Goal: Information Seeking & Learning: Find specific page/section

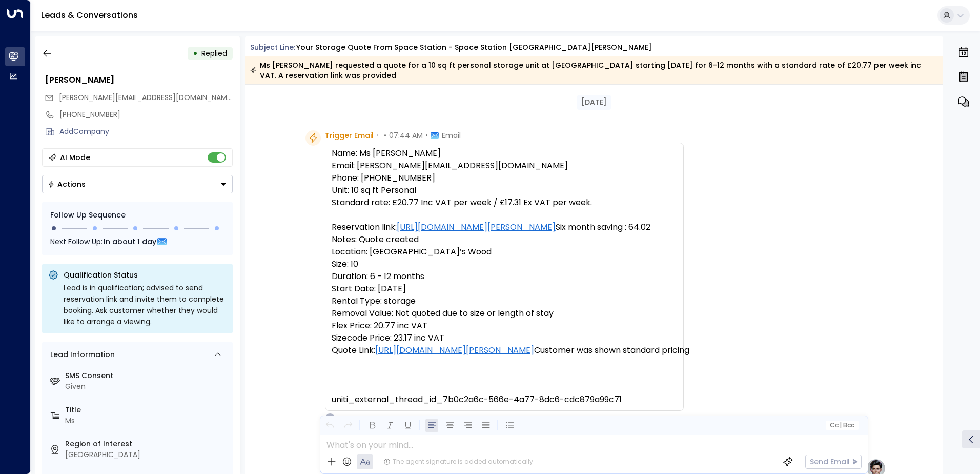
scroll to position [439, 0]
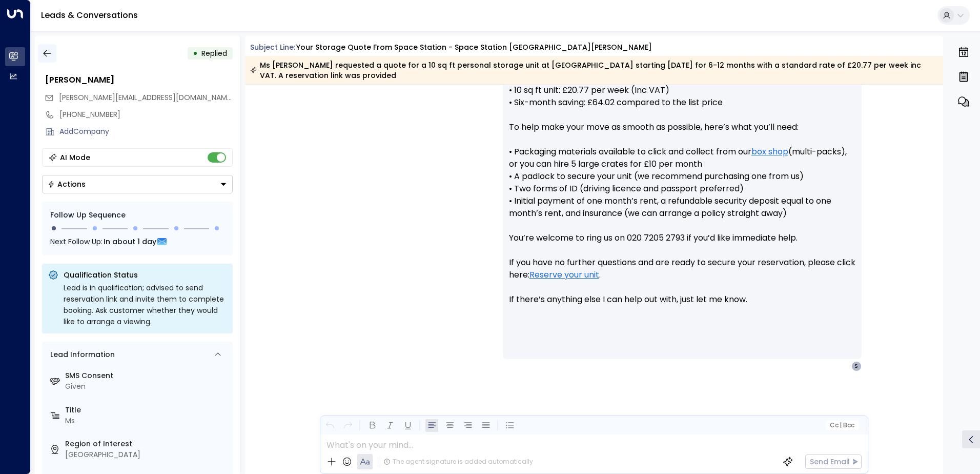
click at [42, 54] on icon "button" at bounding box center [47, 53] width 10 height 10
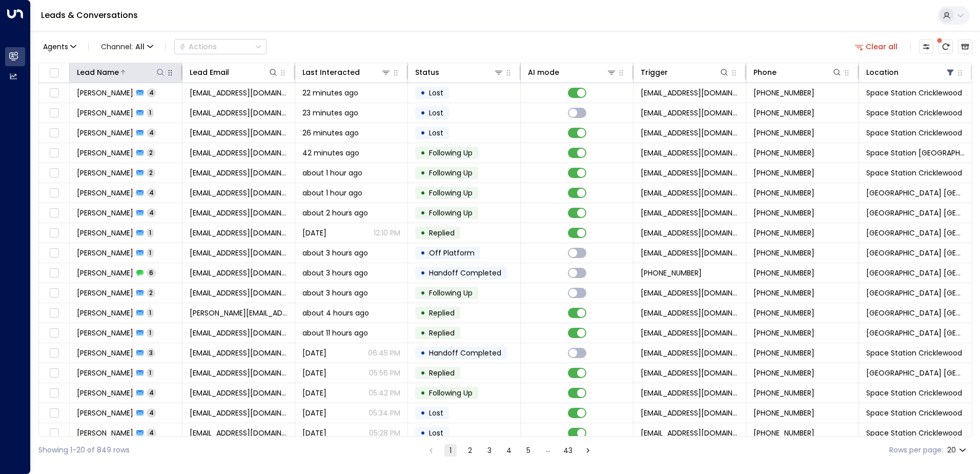
click at [161, 72] on icon at bounding box center [160, 72] width 8 height 8
type input "****"
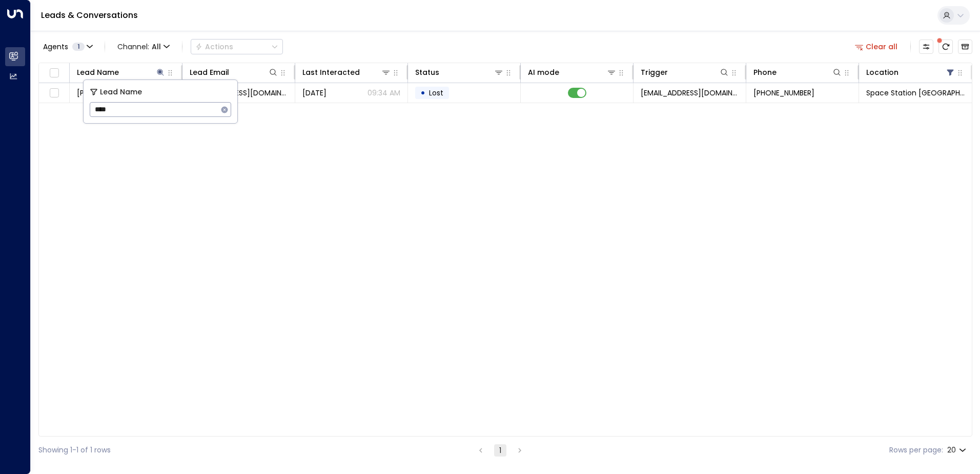
click at [480, 36] on div "Agents 1 Channel: All Actions Clear all" at bounding box center [505, 47] width 934 height 22
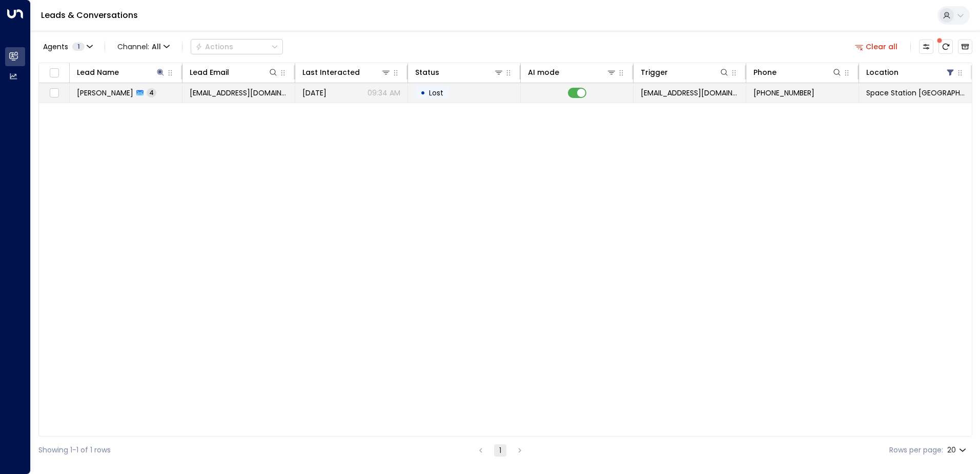
click at [216, 98] on td "[EMAIL_ADDRESS][DOMAIN_NAME]" at bounding box center [239, 92] width 113 height 19
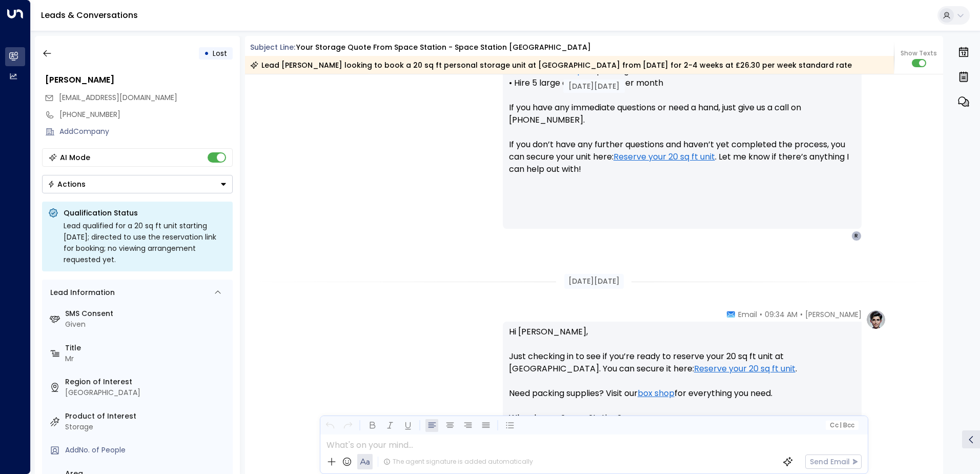
scroll to position [328, 0]
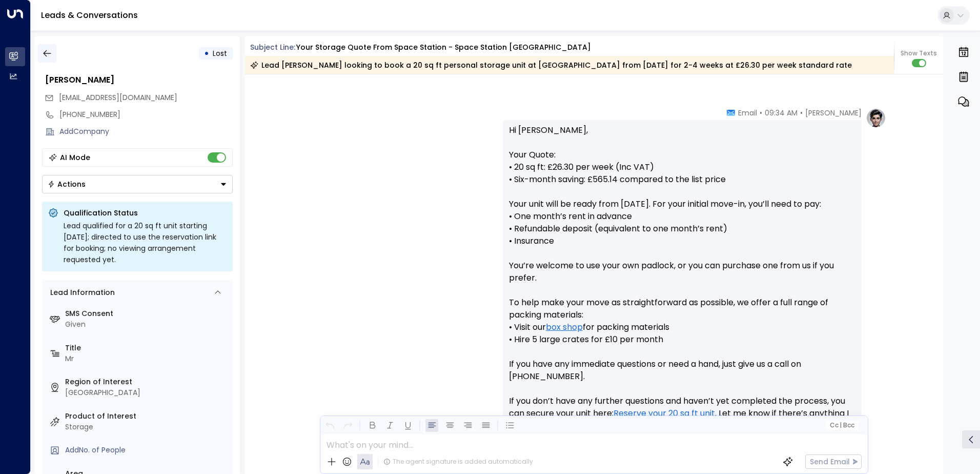
click at [50, 60] on button "button" at bounding box center [47, 53] width 18 height 18
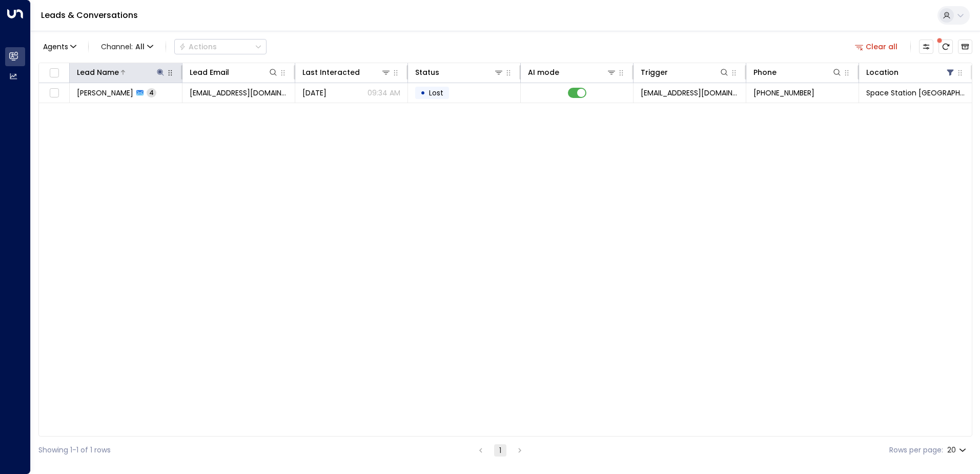
click at [161, 71] on icon at bounding box center [160, 72] width 7 height 7
drag, startPoint x: 226, startPoint y: 112, endPoint x: 186, endPoint y: 106, distance: 41.0
click at [225, 112] on icon "button" at bounding box center [224, 109] width 7 height 7
click at [186, 106] on input "text" at bounding box center [160, 109] width 141 height 19
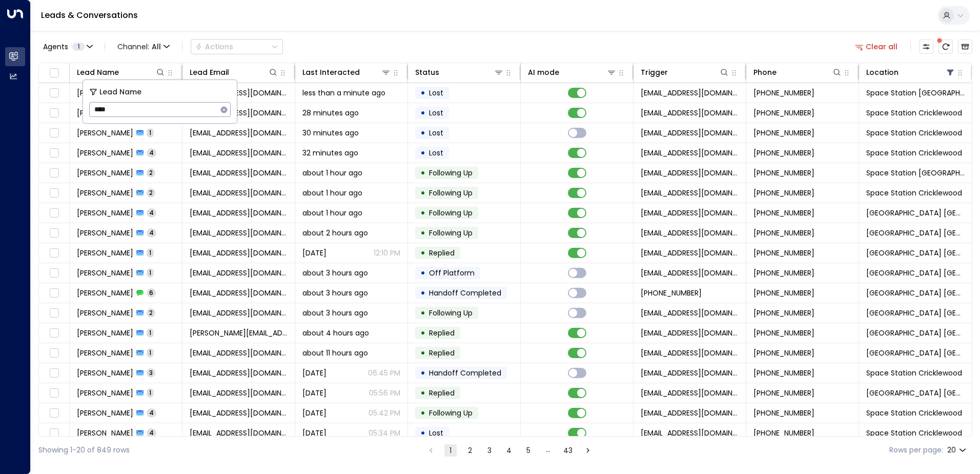
type input "****"
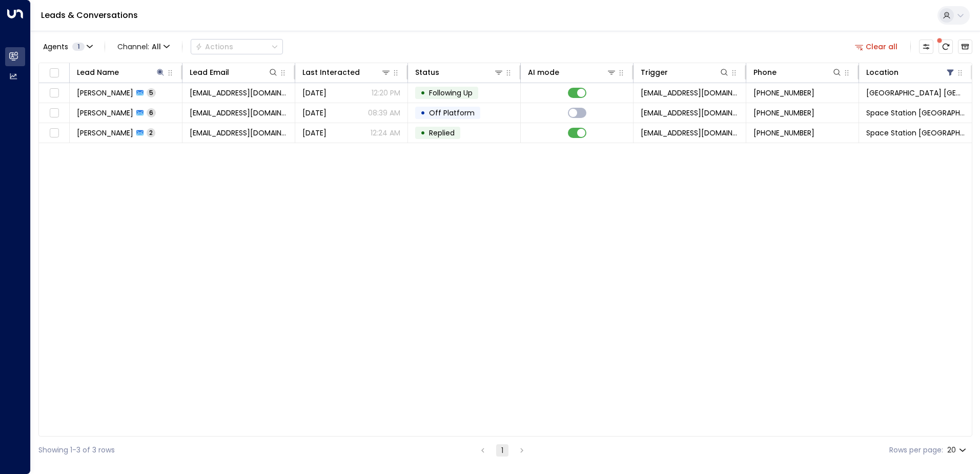
click at [448, 33] on div "Agents 1 Channel: All Actions Clear all Lead Name Lead Email Last Interacted St…" at bounding box center [505, 247] width 934 height 433
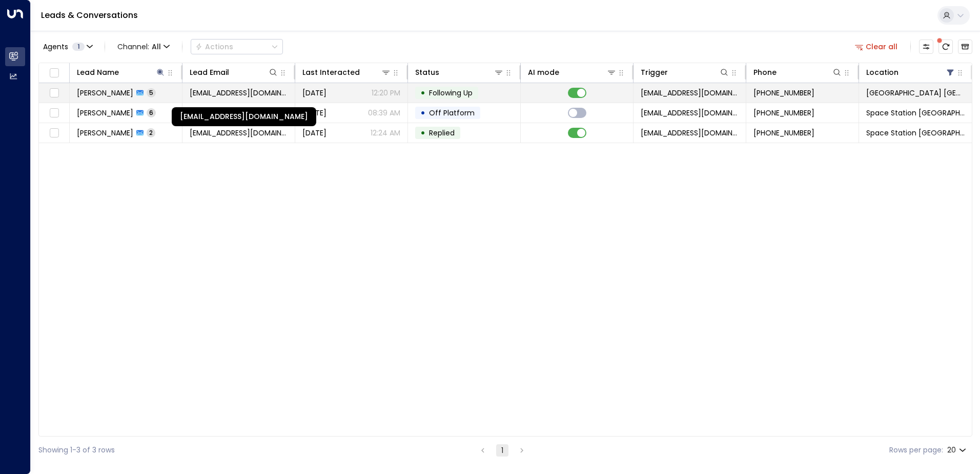
click at [238, 93] on span "[EMAIL_ADDRESS][DOMAIN_NAME]" at bounding box center [239, 93] width 98 height 10
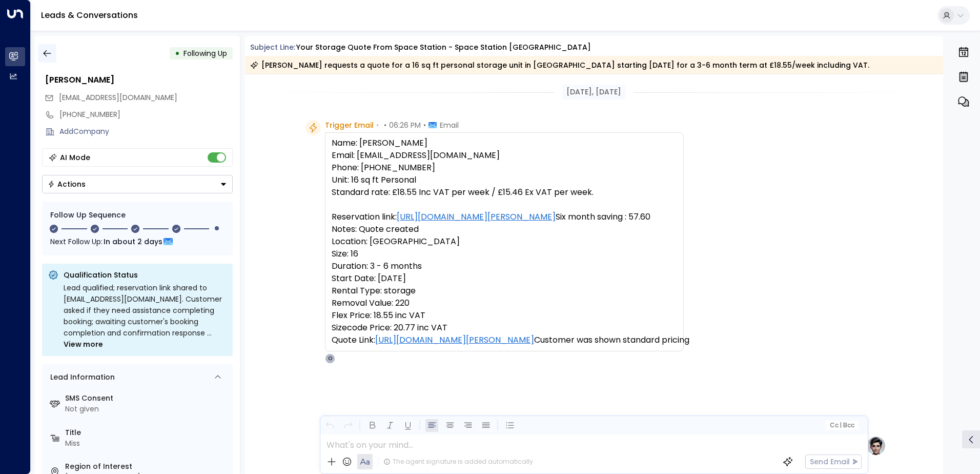
click at [53, 49] on button "button" at bounding box center [47, 53] width 18 height 18
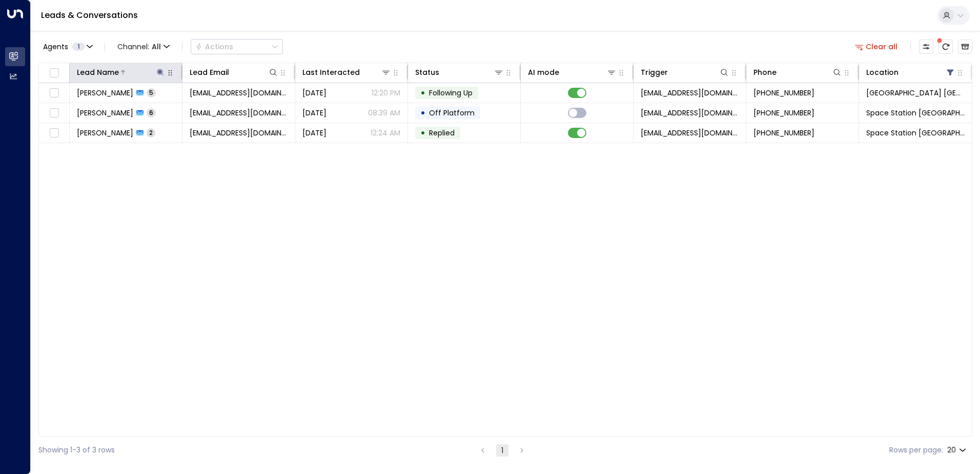
click at [161, 71] on icon at bounding box center [160, 72] width 7 height 7
type input "*"
type input "******"
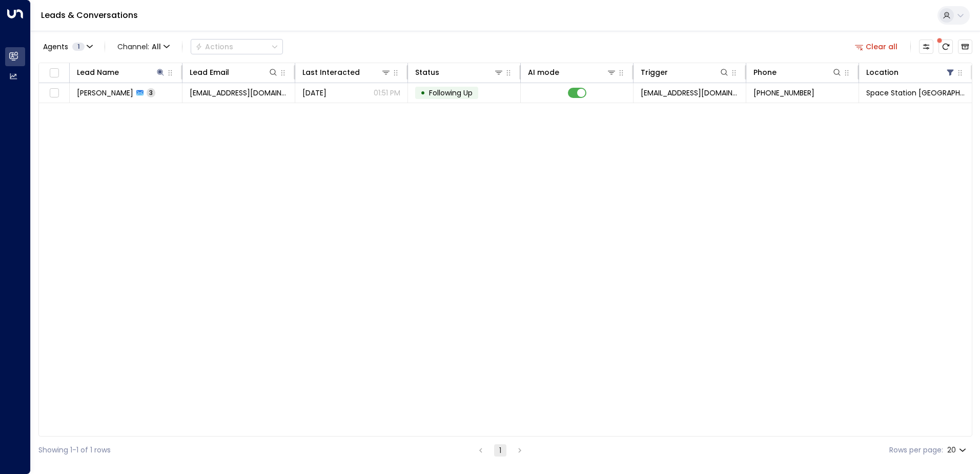
click at [402, 29] on div "Leads & Conversations" at bounding box center [505, 15] width 949 height 31
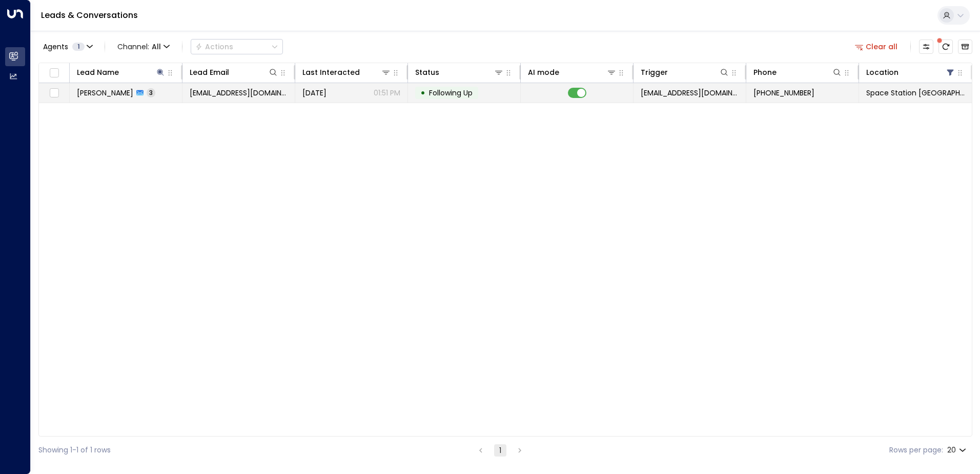
click at [248, 91] on span "[EMAIL_ADDRESS][DOMAIN_NAME]" at bounding box center [239, 93] width 98 height 10
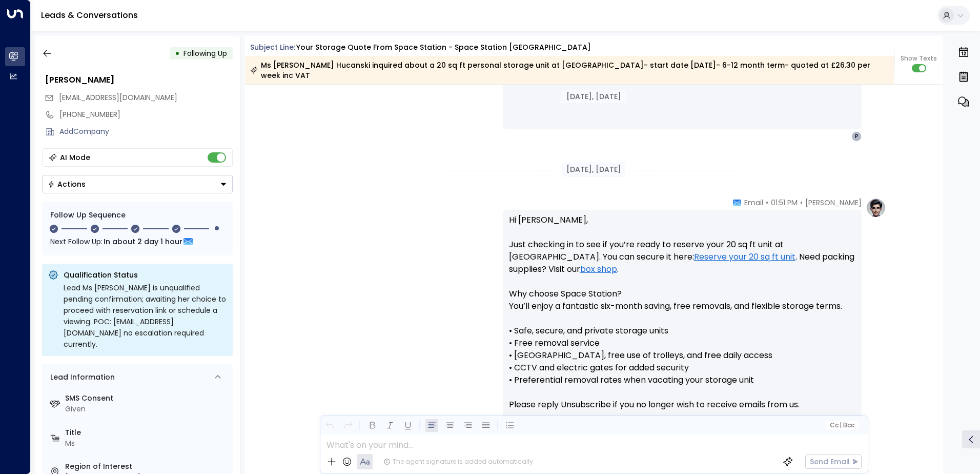
scroll to position [585, 0]
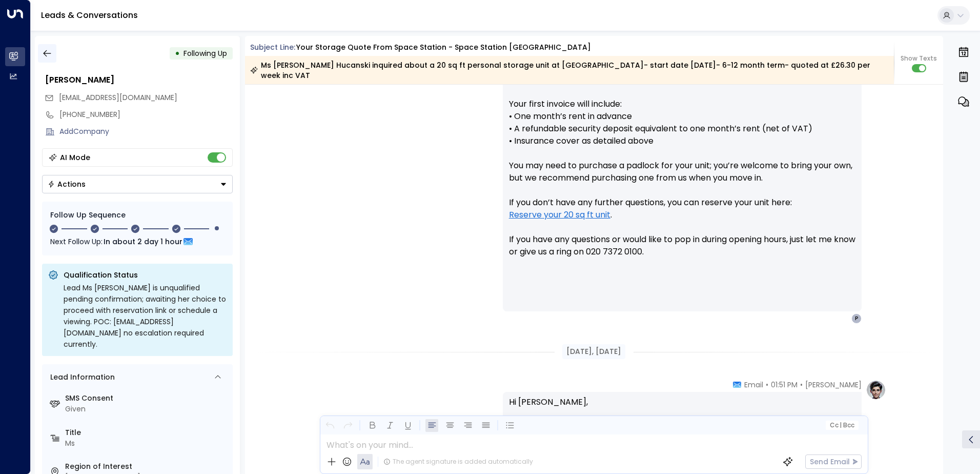
click at [48, 52] on icon "button" at bounding box center [47, 53] width 10 height 10
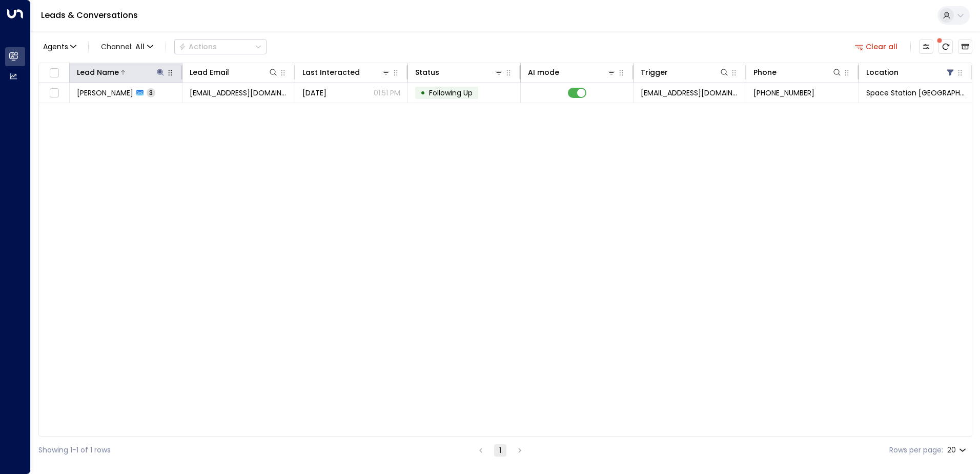
click at [160, 73] on icon at bounding box center [160, 72] width 7 height 7
click at [226, 108] on icon "button" at bounding box center [224, 110] width 8 height 8
click at [155, 112] on input "text" at bounding box center [160, 109] width 141 height 19
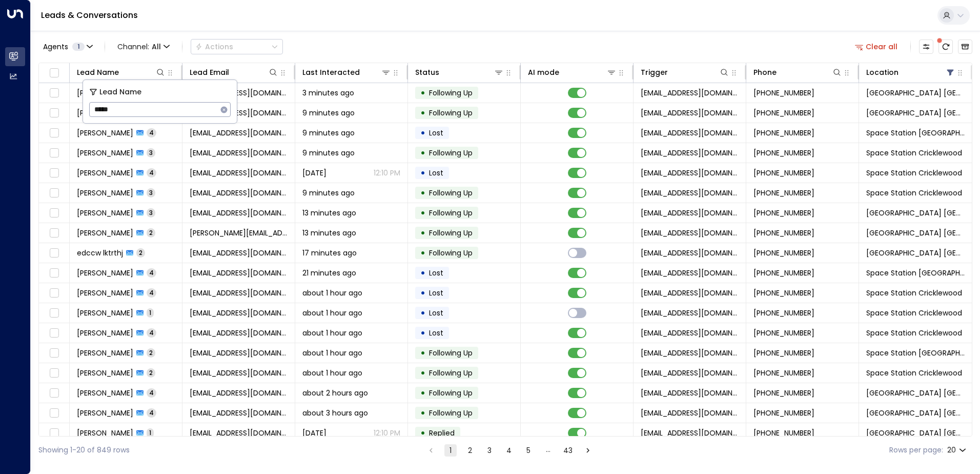
type input "*****"
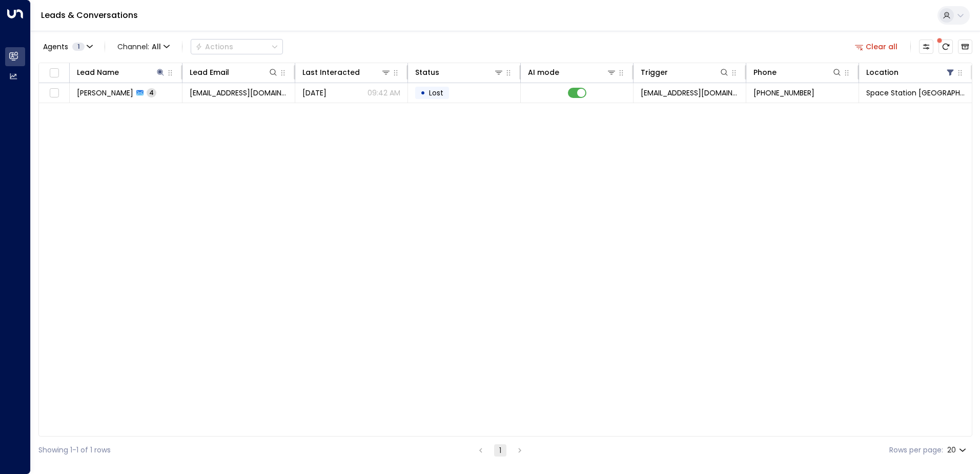
click at [363, 46] on div "Agents 1 Channel: All Actions Clear all" at bounding box center [505, 47] width 934 height 22
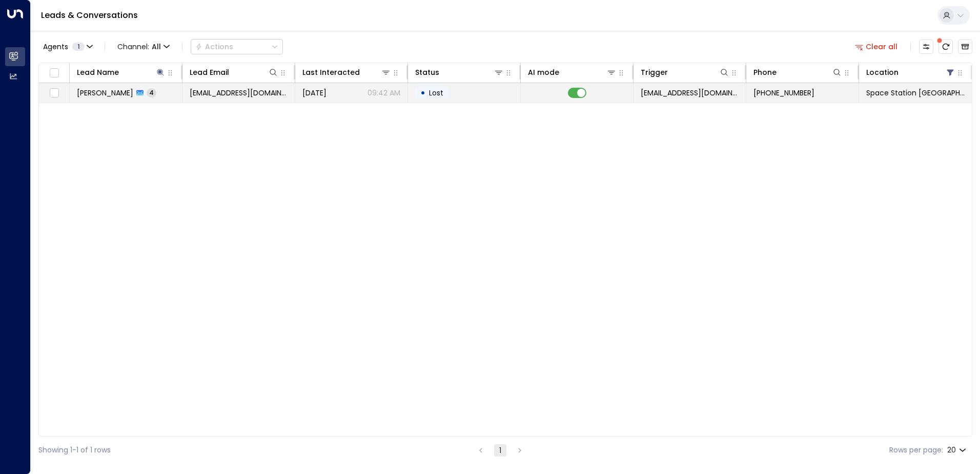
click at [120, 90] on span "[PERSON_NAME]" at bounding box center [105, 93] width 56 height 10
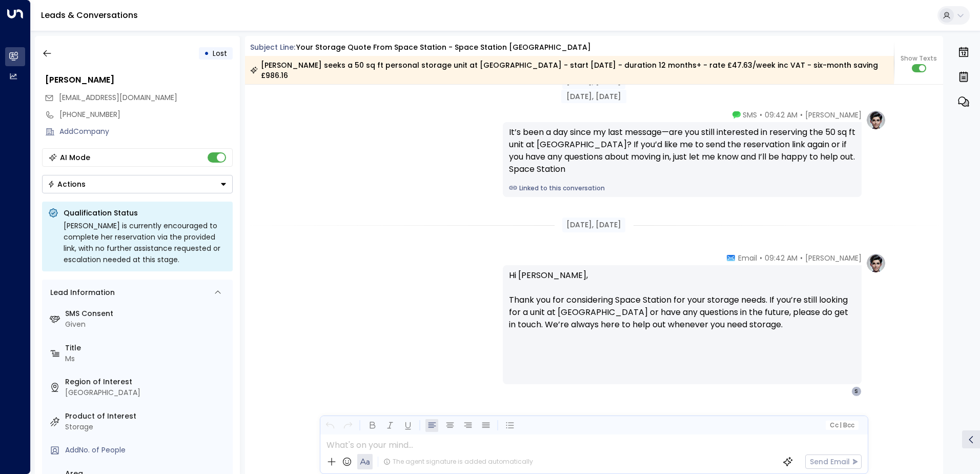
scroll to position [1375, 0]
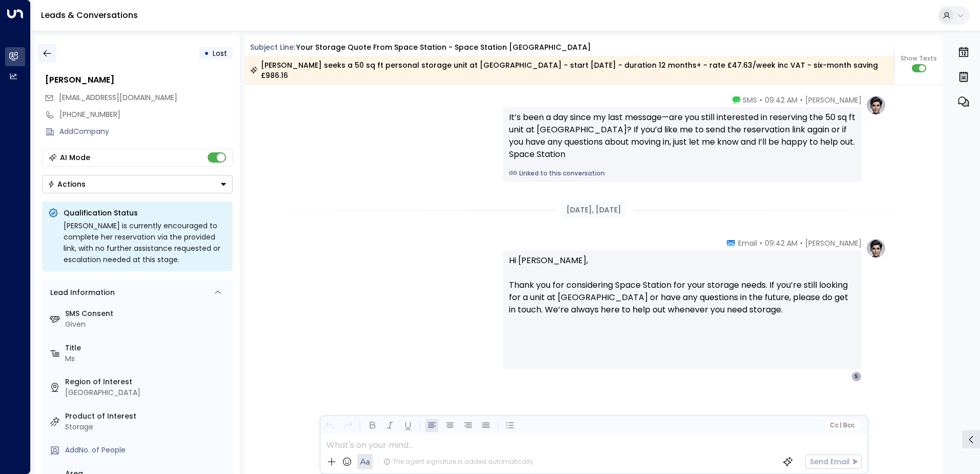
click at [45, 54] on icon "button" at bounding box center [47, 53] width 10 height 10
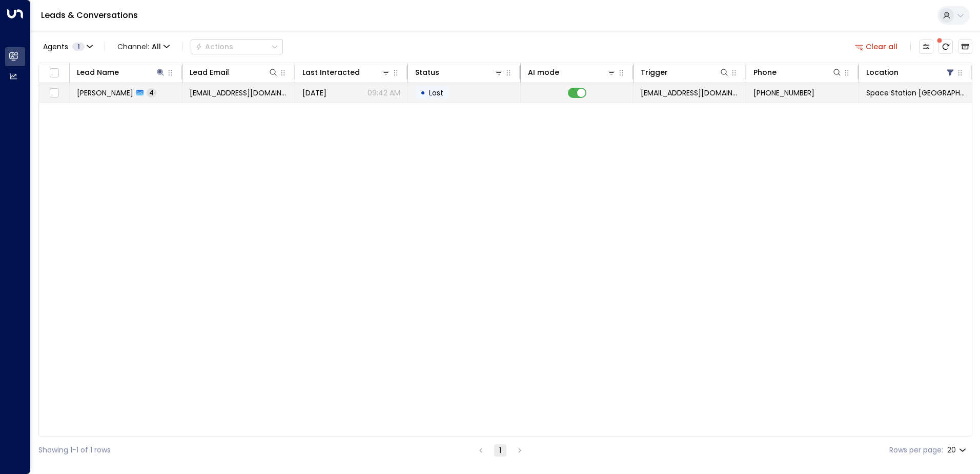
click at [310, 86] on td "[DATE] 09:42 AM" at bounding box center [351, 92] width 113 height 19
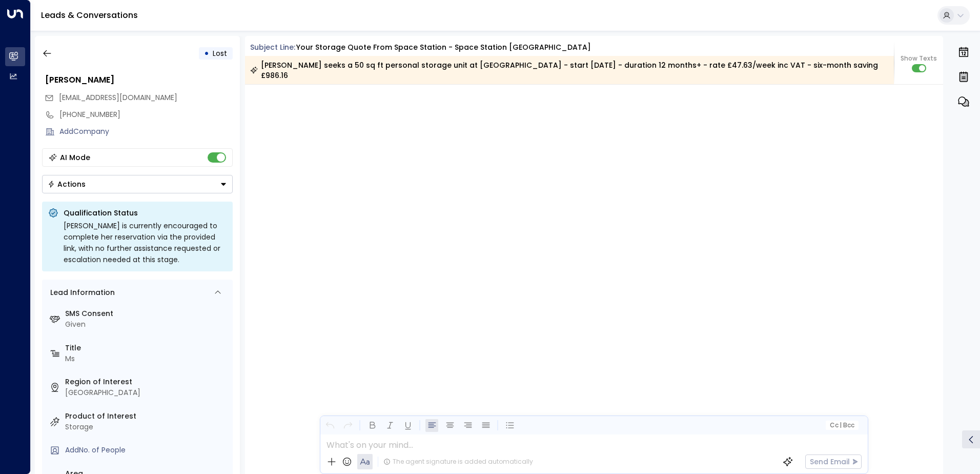
scroll to position [2000, 0]
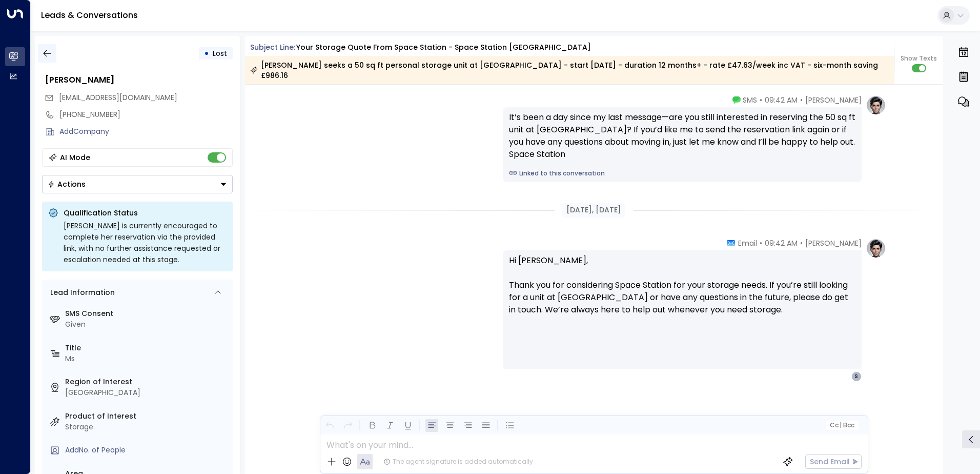
click at [48, 52] on icon "button" at bounding box center [47, 53] width 10 height 10
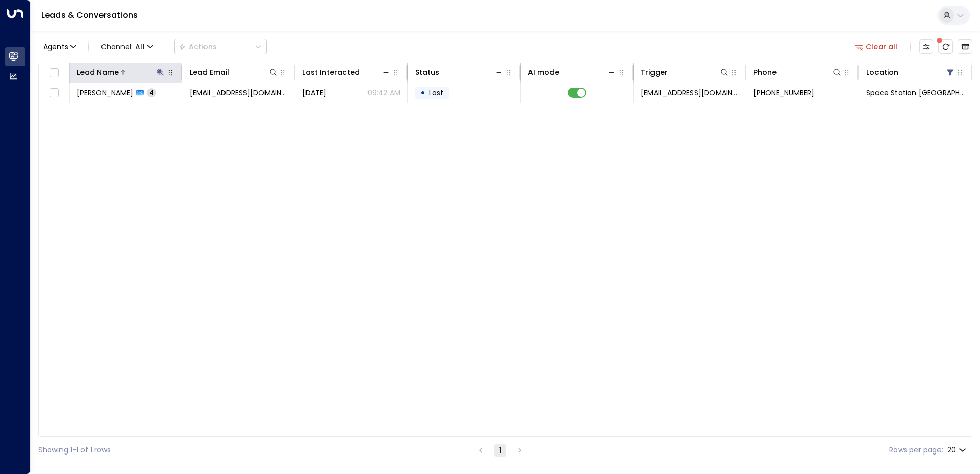
click at [161, 72] on icon at bounding box center [160, 72] width 7 height 7
type input "*"
type input "*****"
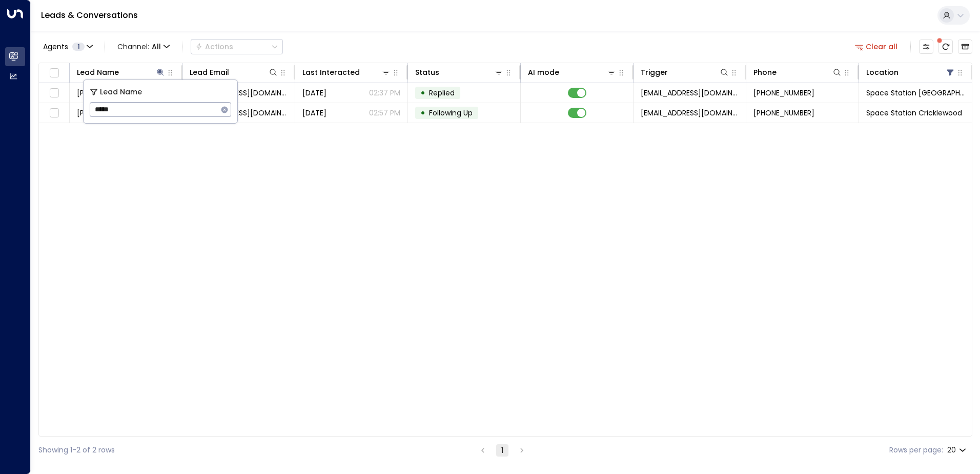
click at [409, 30] on div "Leads & Conversations" at bounding box center [505, 15] width 949 height 31
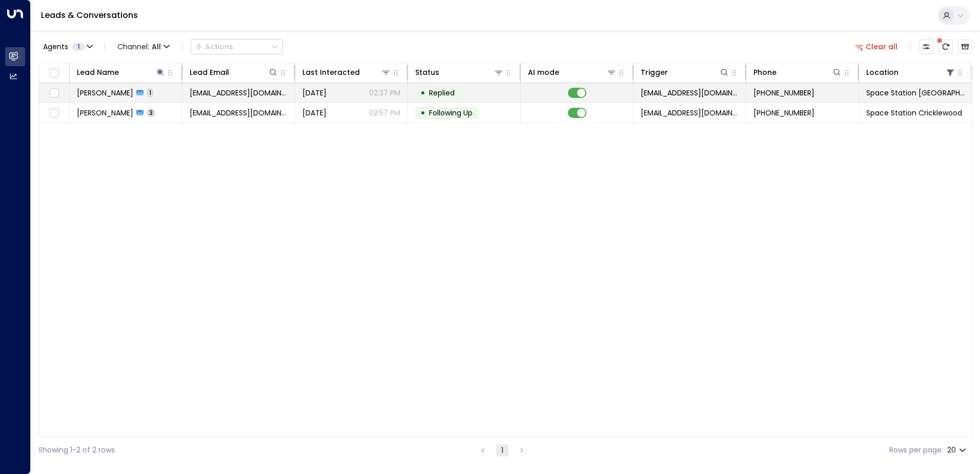
click at [159, 93] on td "[PERSON_NAME] 1" at bounding box center [126, 92] width 113 height 19
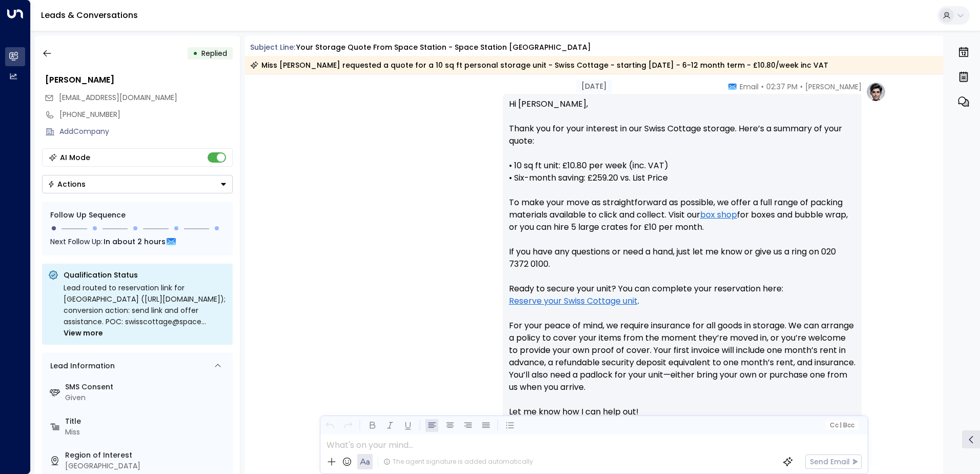
scroll to position [478, 0]
